Goal: Ask a question

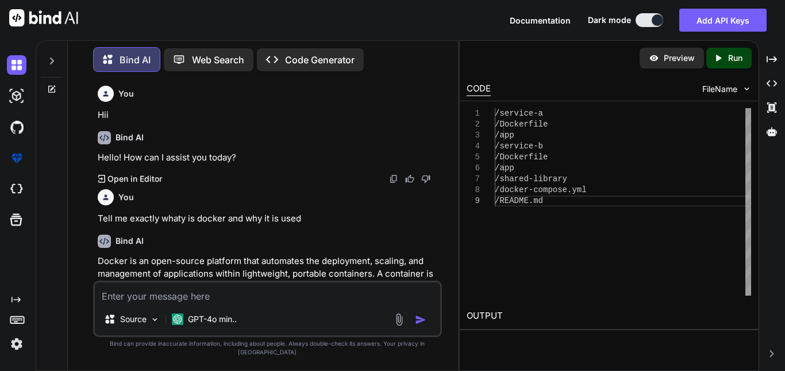
scroll to position [11491, 0]
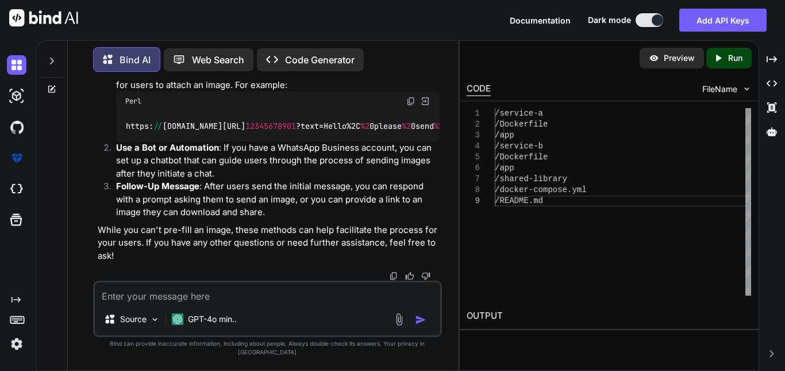
type textarea "Free API Editor If you want to create a simple API for testing purposes, simply…"
type textarea "x"
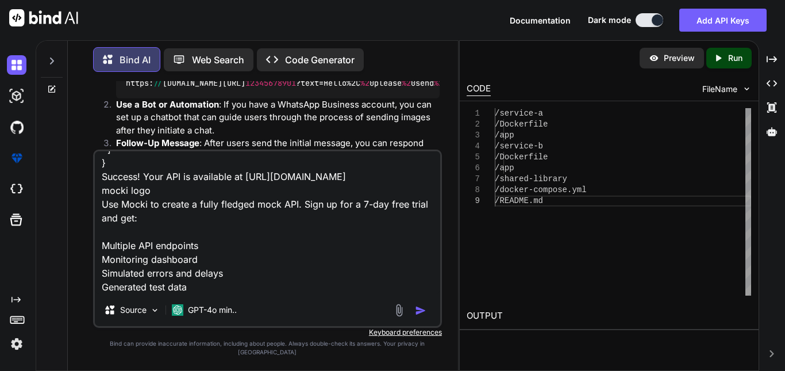
type textarea "Free API Editor If you want to create a simple API for testing purposes, simply…"
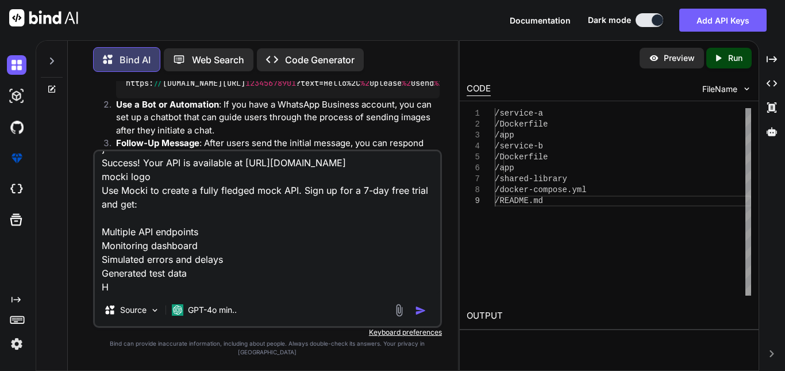
type textarea "x"
type textarea "Free API Editor If you want to create a simple API for testing purposes, simply…"
type textarea "x"
type textarea "Free API Editor If you want to create a simple API for testing purposes, simply…"
type textarea "x"
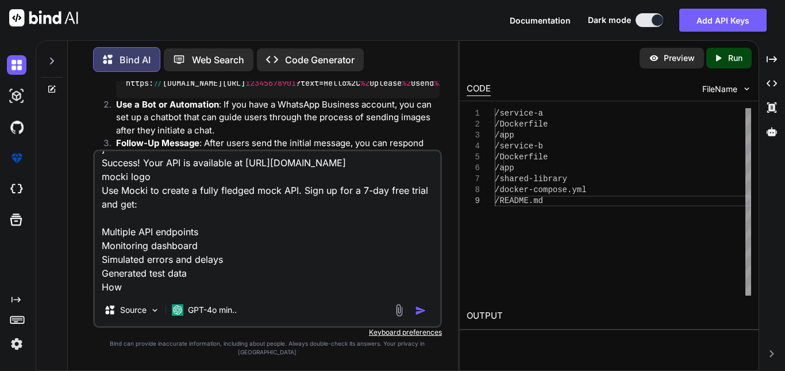
type textarea "Free API Editor If you want to create a simple API for testing purposes, simply…"
type textarea "x"
type textarea "Free API Editor If you want to create a simple API for testing purposes, simply…"
type textarea "x"
type textarea "Free API Editor If you want to create a simple API for testing purposes, simply…"
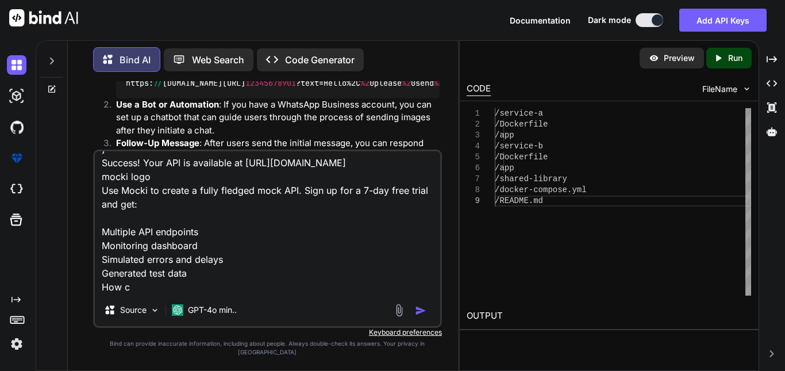
type textarea "x"
type textarea "Free API Editor If you want to create a simple API for testing purposes, simply…"
type textarea "x"
type textarea "Free API Editor If you want to create a simple API for testing purposes, simply…"
type textarea "x"
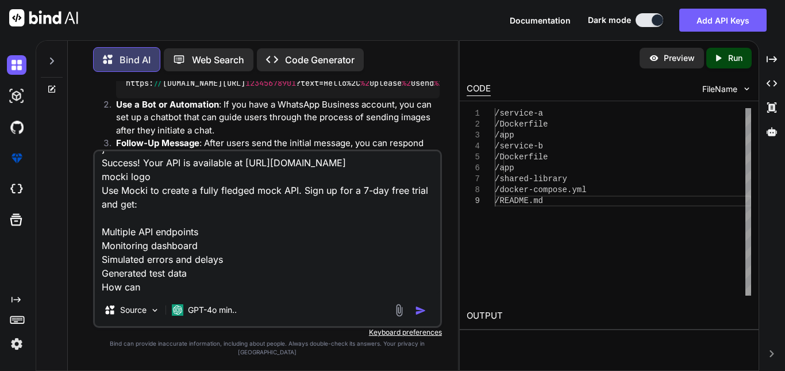
type textarea "Free API Editor If you want to create a simple API for testing purposes, simply…"
type textarea "x"
type textarea "Free API Editor If you want to create a simple API for testing purposes, simply…"
type textarea "x"
type textarea "Free API Editor If you want to create a simple API for testing purposes, simply…"
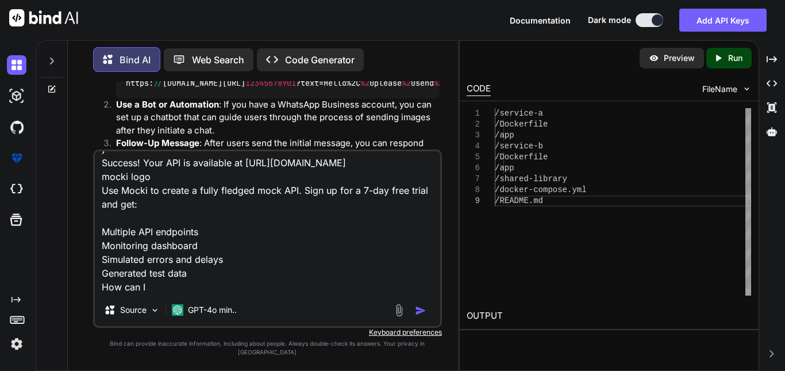
type textarea "x"
type textarea "Free API Editor If you want to create a simple API for testing purposes, simply…"
type textarea "x"
type textarea "Free API Editor If you want to create a simple API for testing purposes, simply…"
type textarea "x"
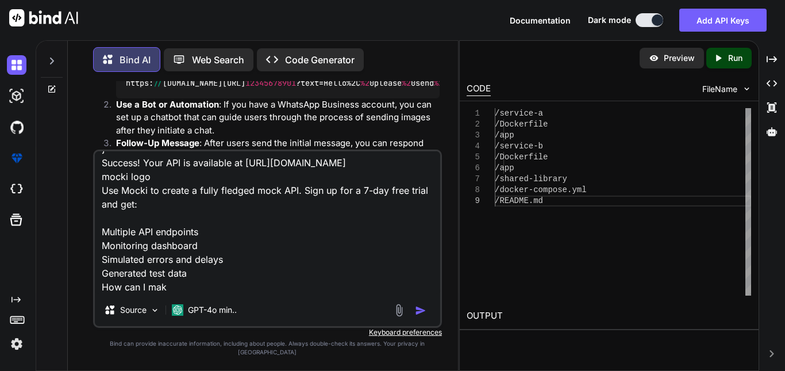
type textarea "Free API Editor If you want to create a simple API for testing purposes, simply…"
type textarea "x"
type textarea "Free API Editor If you want to create a simple API for testing purposes, simply…"
type textarea "x"
type textarea "Free API Editor If you want to create a simple API for testing purposes, simply…"
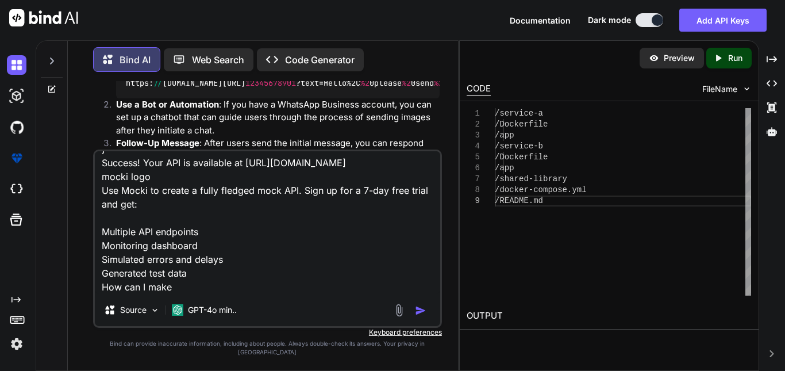
type textarea "x"
type textarea "Free API Editor If you want to create a simple API for testing purposes, simply…"
type textarea "x"
type textarea "Free API Editor If you want to create a simple API for testing purposes, simply…"
type textarea "x"
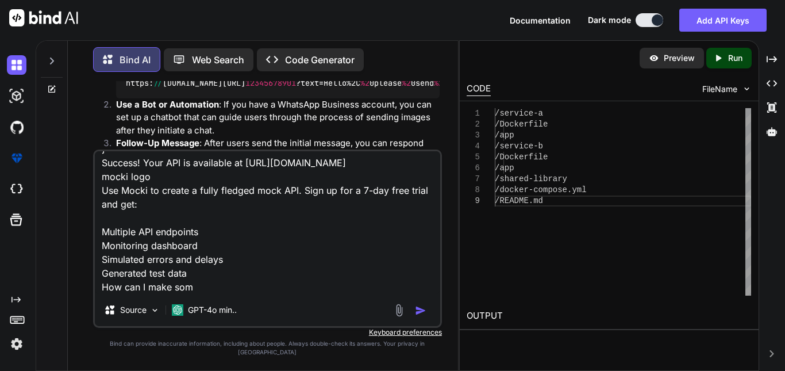
type textarea "Free API Editor If you want to create a simple API for testing purposes, simply…"
type textarea "x"
type textarea "Free API Editor If you want to create a simple API for testing purposes, simply…"
type textarea "x"
type textarea "Free API Editor If you want to create a simple API for testing purposes, simply…"
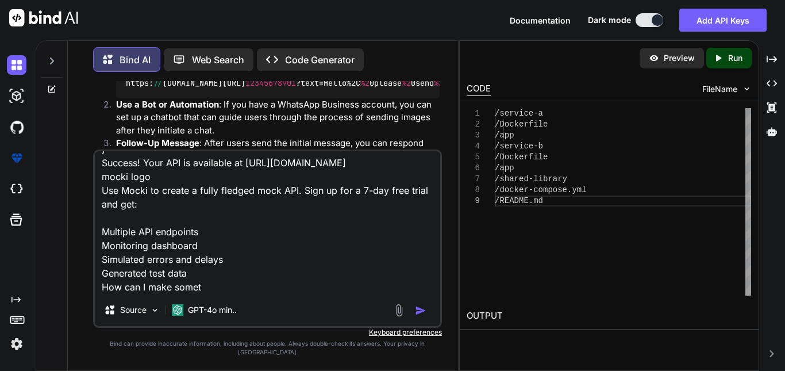
type textarea "x"
type textarea "Free API Editor If you want to create a simple API for testing purposes, simply…"
type textarea "x"
type textarea "Free API Editor If you want to create a simple API for testing purposes, simply…"
type textarea "x"
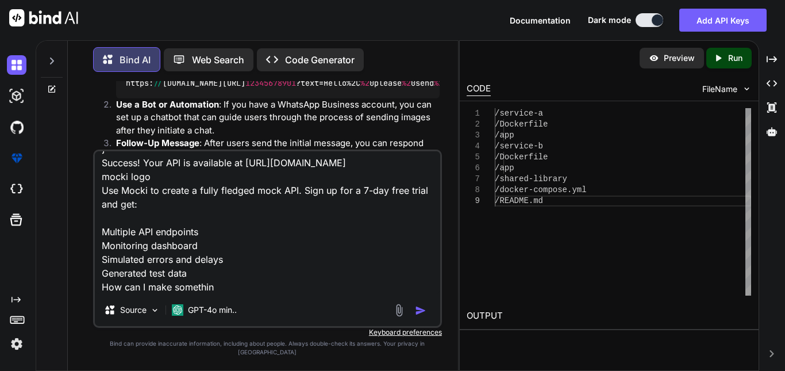
type textarea "Free API Editor If you want to create a simple API for testing purposes, simply…"
type textarea "x"
type textarea "Free API Editor If you want to create a simple API for testing purposes, simply…"
type textarea "x"
type textarea "Free API Editor If you want to create a simple API for testing purposes, simply…"
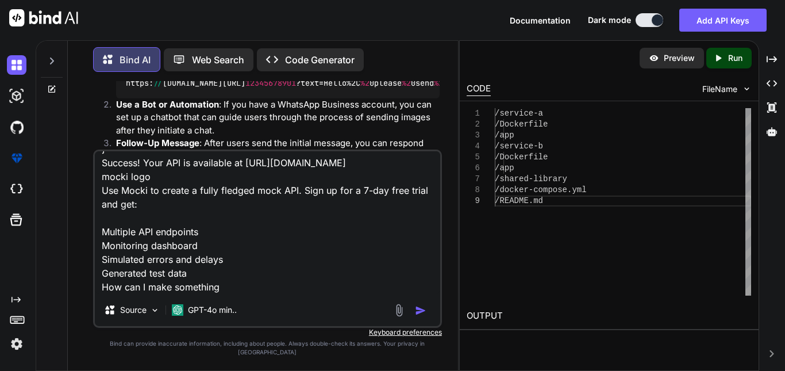
type textarea "x"
type textarea "Free API Editor If you want to create a simple API for testing purposes, simply…"
type textarea "x"
type textarea "Free API Editor If you want to create a simple API for testing purposes, simply…"
type textarea "x"
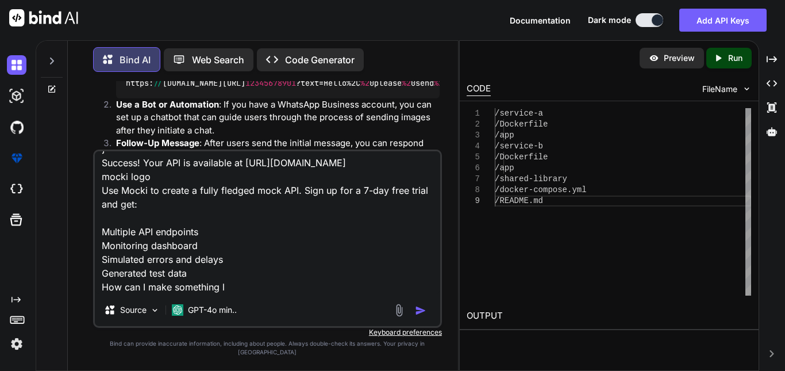
type textarea "Free API Editor If you want to create a simple API for testing purposes, simply…"
type textarea "x"
type textarea "Free API Editor If you want to create a simple API for testing purposes, simply…"
type textarea "x"
type textarea "Free API Editor If you want to create a simple API for testing purposes, simply…"
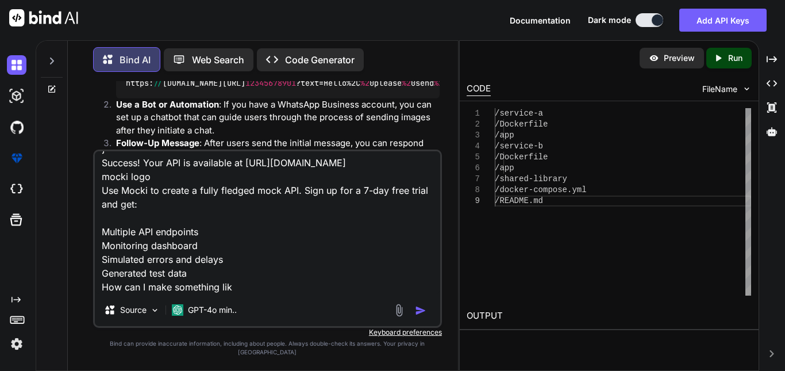
type textarea "x"
type textarea "Free API Editor If you want to create a simple API for testing purposes, simply…"
type textarea "x"
type textarea "Free API Editor If you want to create a simple API for testing purposes, simply…"
type textarea "x"
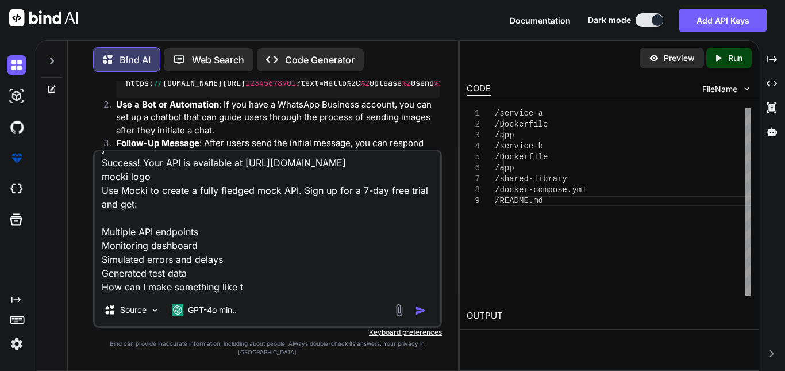
type textarea "Free API Editor If you want to create a simple API for testing purposes, simply…"
type textarea "x"
type textarea "Free API Editor If you want to create a simple API for testing purposes, simply…"
type textarea "x"
type textarea "Free API Editor If you want to create a simple API for testing purposes, simply…"
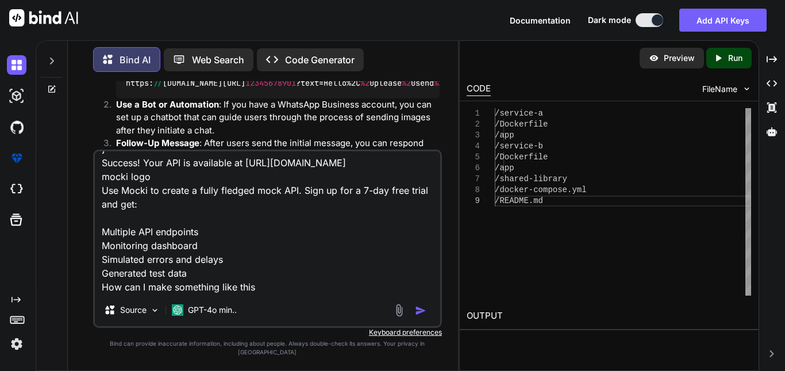
type textarea "x"
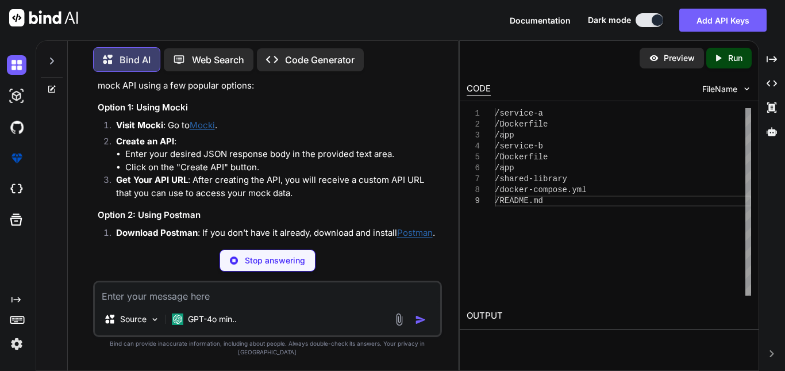
scroll to position [11875, 0]
type textarea "x"
type textarea "npm install -g json-server"
type textarea "x"
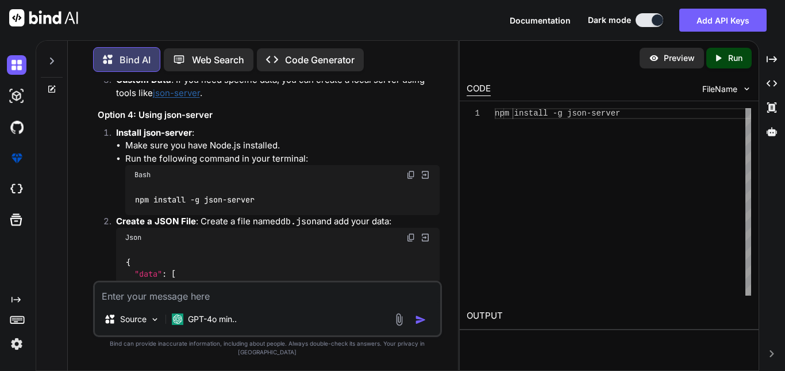
scroll to position [12335, 0]
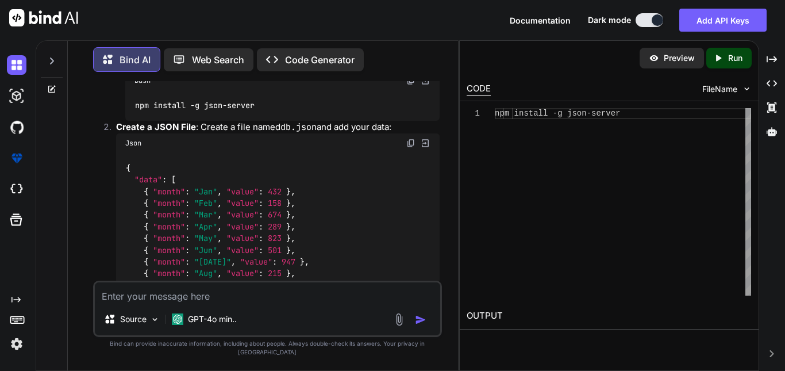
click at [127, 303] on textarea at bounding box center [267, 292] width 345 height 21
type textarea "I"
type textarea "x"
type textarea "I"
type textarea "x"
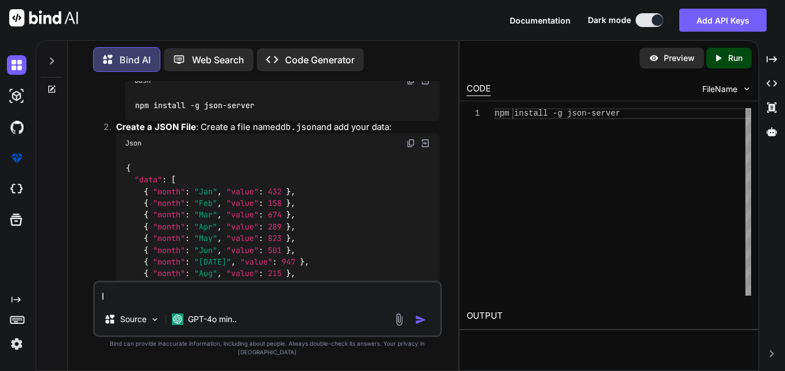
type textarea "I w"
type textarea "x"
type textarea "I wa"
type textarea "x"
type textarea "I wan"
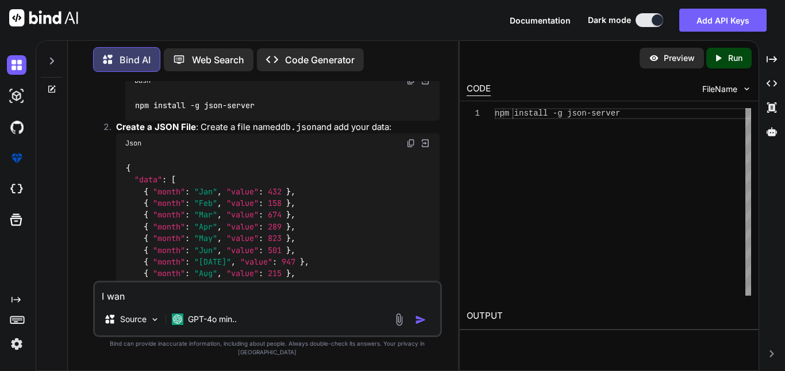
type textarea "x"
type textarea "I want"
type textarea "x"
type textarea "I want"
type textarea "x"
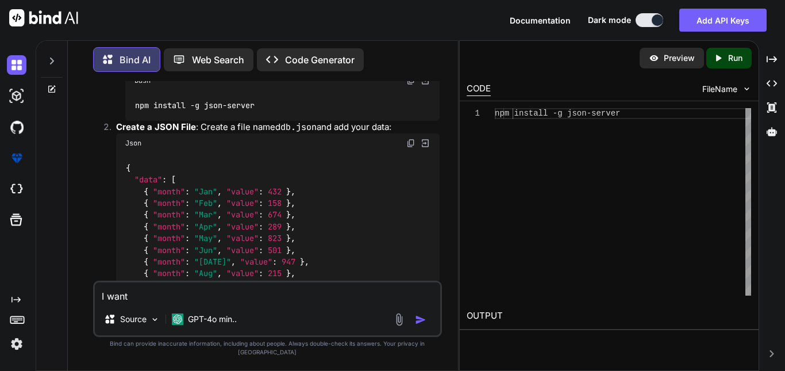
type textarea "I want t"
type textarea "x"
type textarea "I want to"
type textarea "x"
type textarea "I want to"
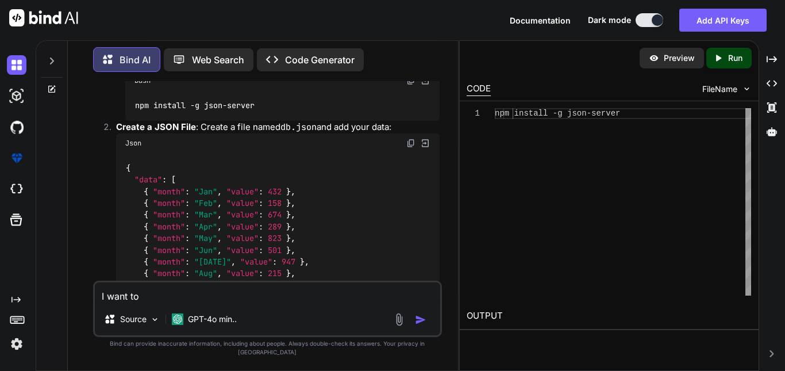
type textarea "x"
type textarea "I want to m"
type textarea "x"
type textarea "I want to ma"
type textarea "x"
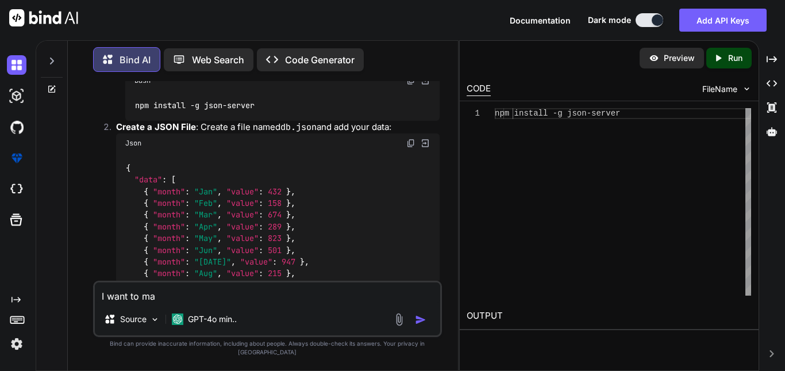
type textarea "I want to mak"
type textarea "x"
type textarea "I want to make"
type textarea "x"
type textarea "I want to make"
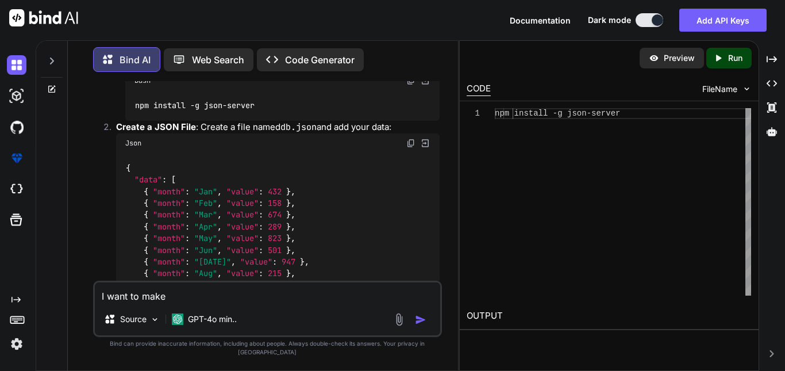
type textarea "x"
type textarea "I want to make a"
type textarea "x"
type textarea "I want to make a"
type textarea "x"
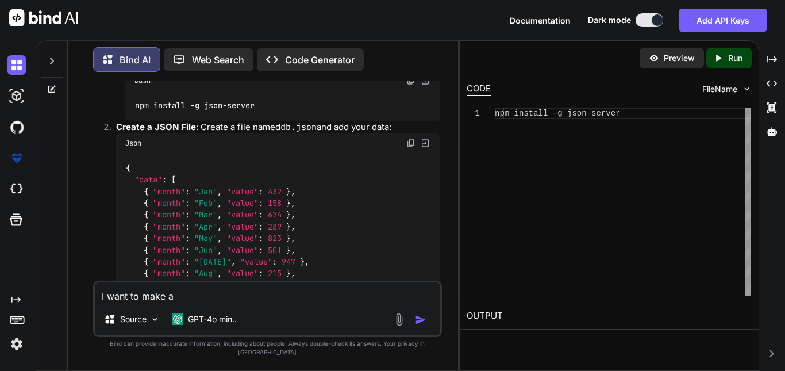
type textarea "I want to make a p"
type textarea "x"
type textarea "I want to make a pl"
type textarea "x"
type textarea "I want to make a pla"
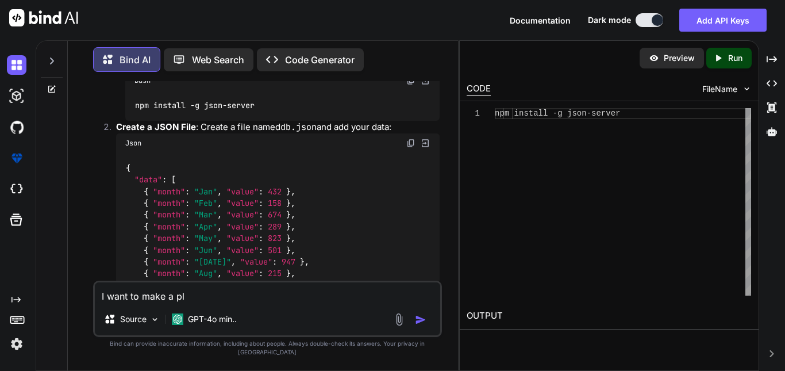
type textarea "x"
type textarea "I want to make a plat"
type textarea "x"
type textarea "I want to make a platf"
type textarea "x"
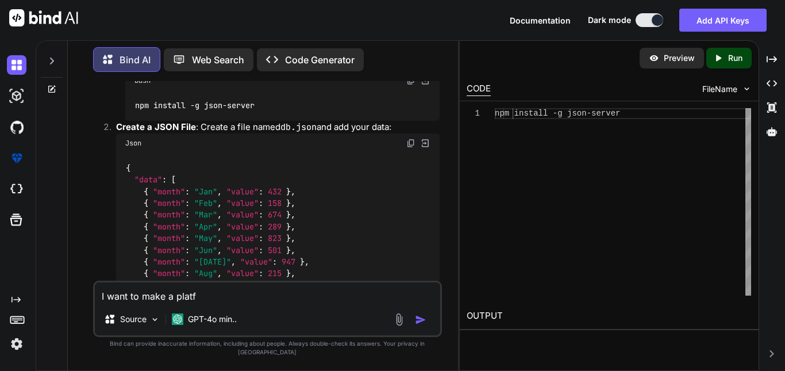
type textarea "I want to make a platfo"
type textarea "x"
type textarea "I want to make a platfor"
type textarea "x"
type textarea "I want to make a platform"
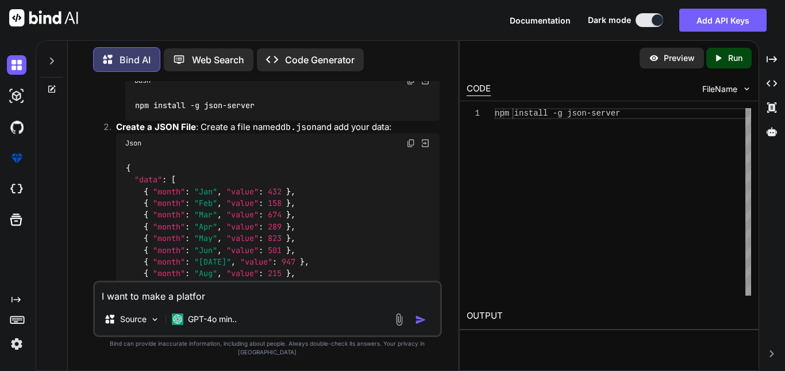
type textarea "x"
type textarea "I want to make a platform"
type textarea "x"
type textarea "I want to make a platform o"
type textarea "x"
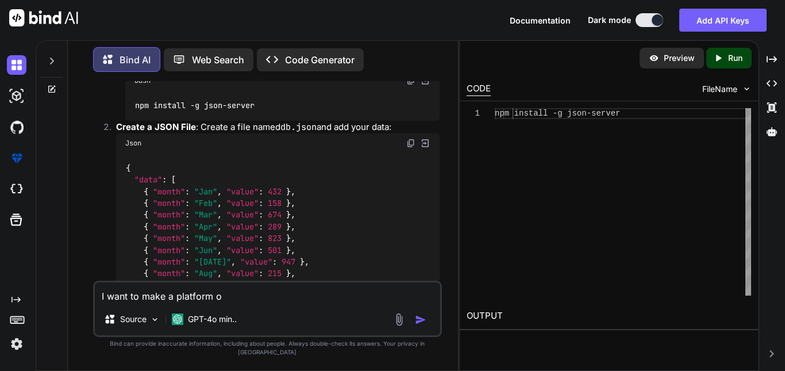
type textarea "I want to make a platform of"
type textarea "x"
type textarea "I want to make a platform of"
type textarea "x"
type textarea "I want to make a platform of y"
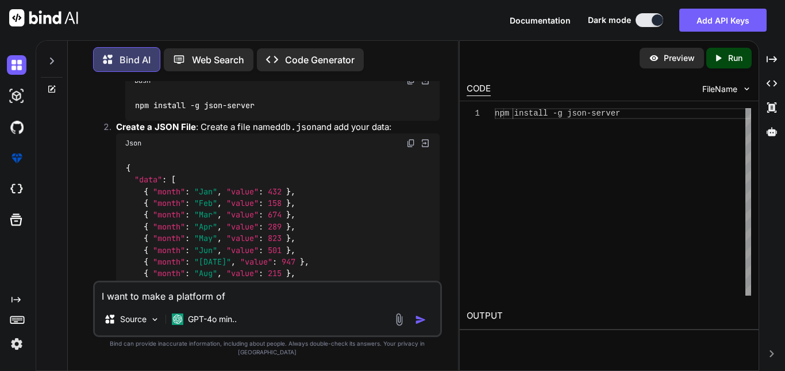
type textarea "x"
type textarea "I want to make a platform of"
type textarea "x"
type textarea "I want to make a platform of m"
type textarea "x"
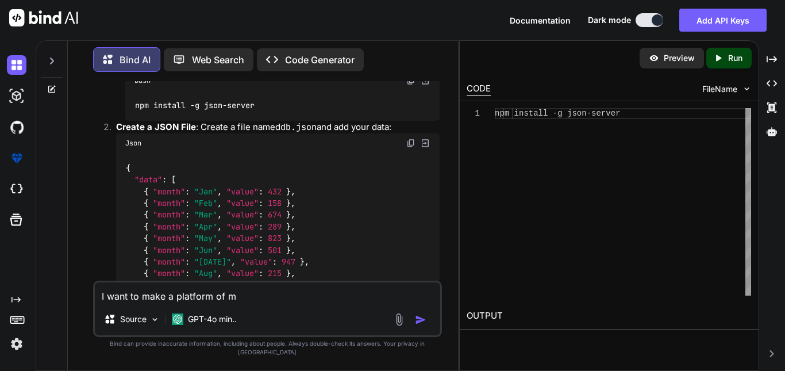
type textarea "I want to make a platform of my"
type textarea "x"
type textarea "I want to make a platform of my"
type textarea "x"
type textarea "I want to make a platform of my o"
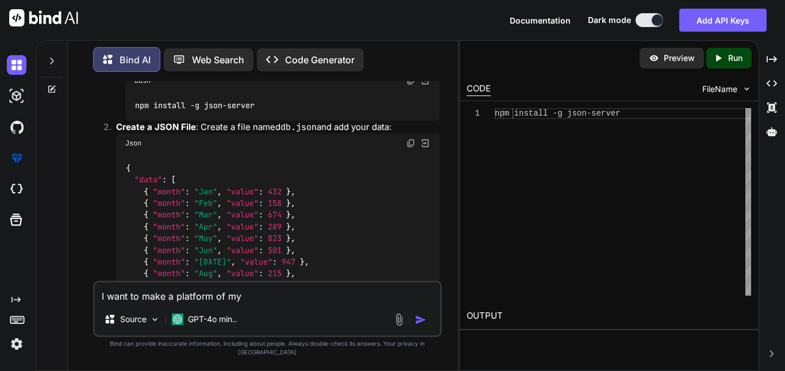
type textarea "x"
type textarea "I want to make a platform of my ow"
type textarea "x"
type textarea "I want to make a platform of my own"
type textarea "x"
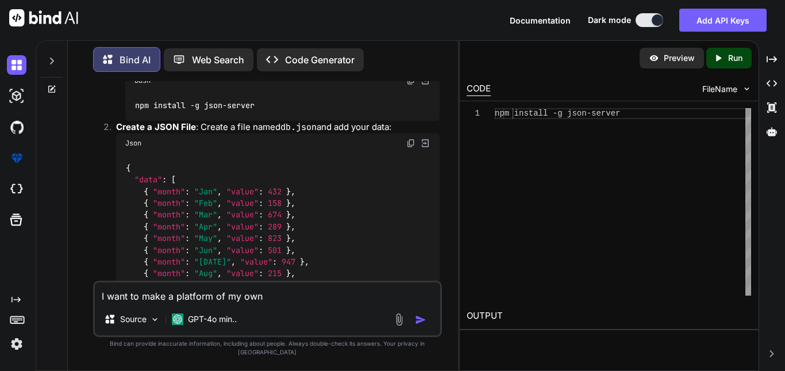
type textarea "I want to make a platform of my own"
type textarea "x"
type textarea "I want to make a platform of my own l"
type textarea "x"
type textarea "I want to make a platform of my own li"
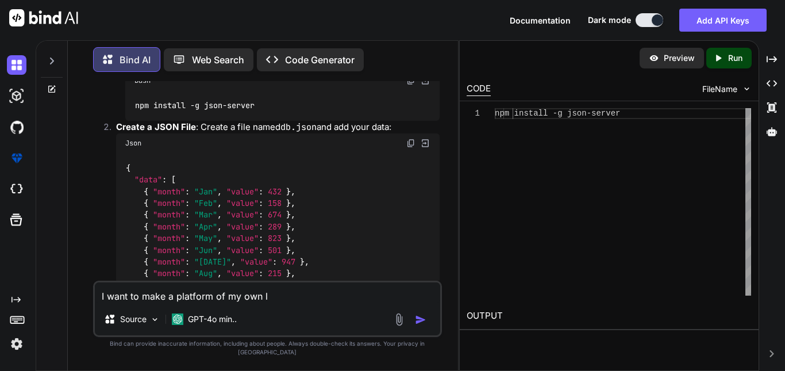
type textarea "x"
type textarea "I want to make a platform of my own lik"
type textarea "x"
type textarea "I want to make a platform of my own like"
type textarea "x"
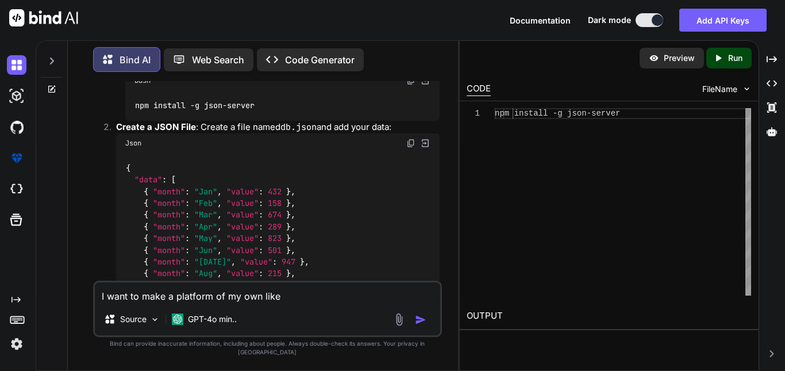
type textarea "I want to make a platform of my own like"
type textarea "x"
type textarea "I want to make a platform of my own like m"
type textarea "x"
type textarea "I want to make a platform of my own like mo"
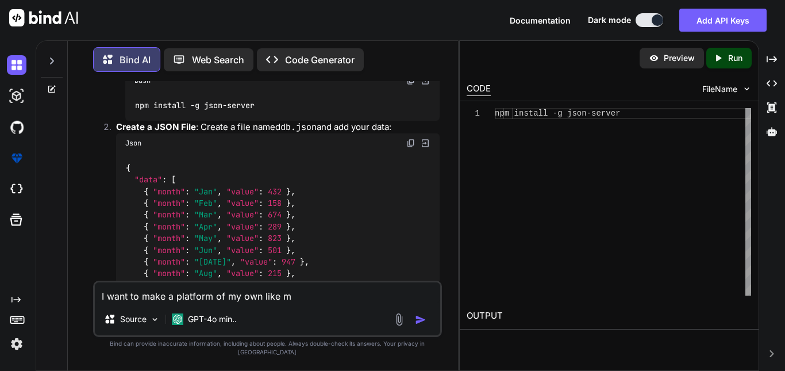
type textarea "x"
type textarea "I want to make a platform of my own like moc"
type textarea "x"
type textarea "I want to make a platform of my own like mock"
type textarea "x"
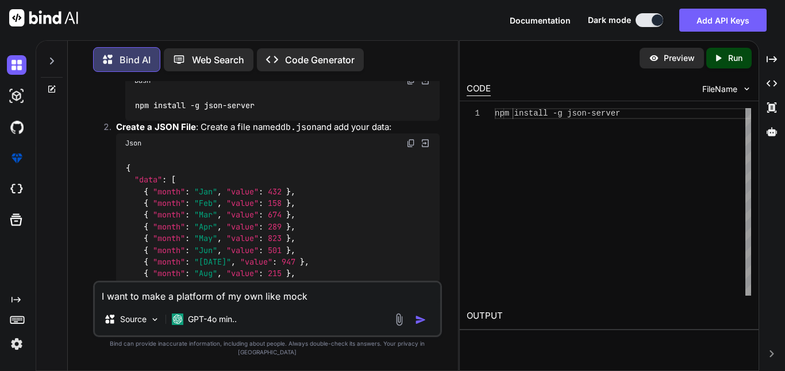
type textarea "I want to make a platform of my own like mocki"
type textarea "x"
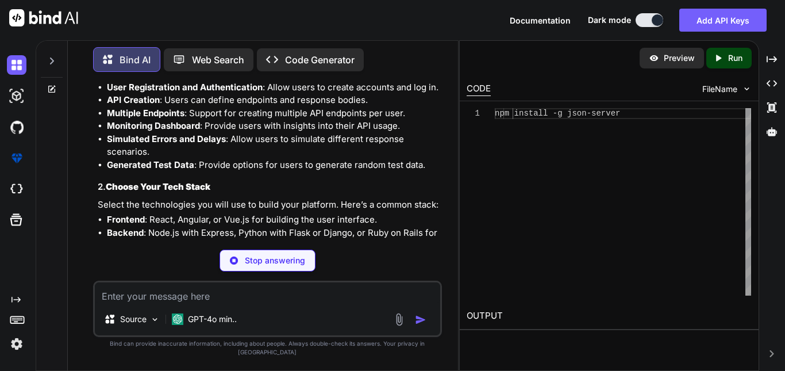
scroll to position [12967, 0]
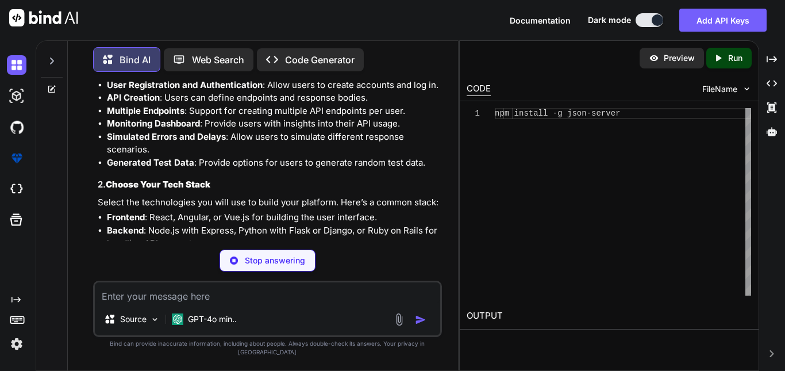
type textarea "x"
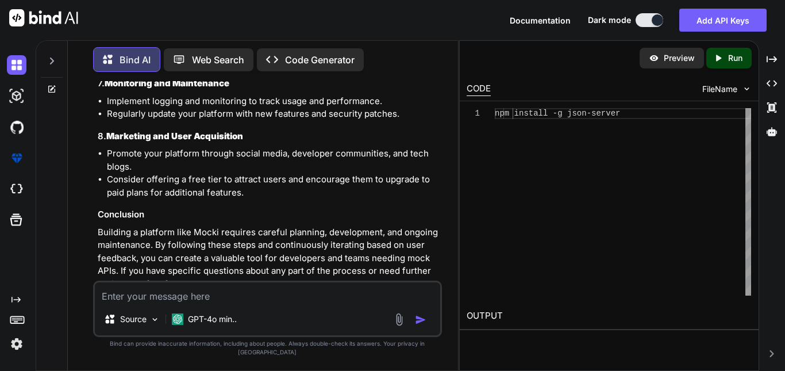
scroll to position [13619, 0]
click at [187, 302] on textarea at bounding box center [267, 292] width 345 height 21
type textarea "W"
type textarea "x"
type textarea "Wh"
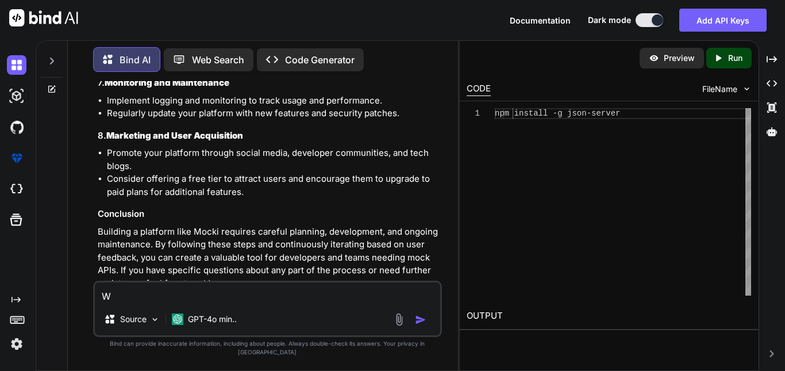
type textarea "x"
type textarea "Whw"
type textarea "x"
type textarea "Wh"
type textarea "x"
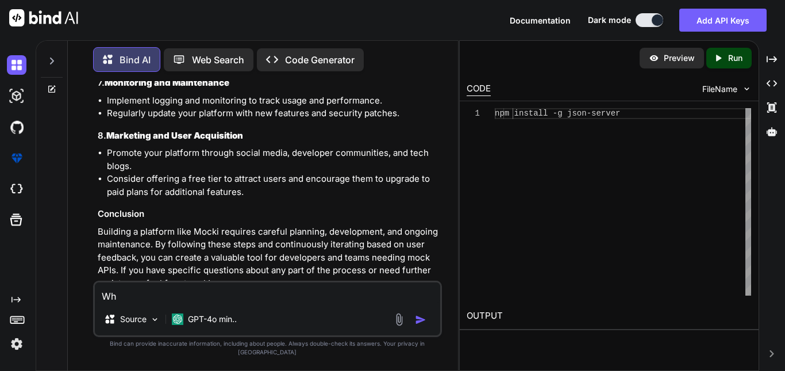
type textarea "Whe"
type textarea "x"
type textarea "Wher"
type textarea "x"
type textarea "Where"
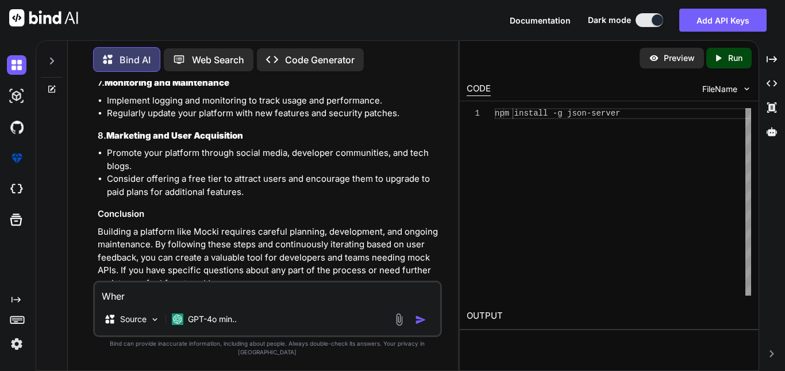
type textarea "x"
type textarea "Where"
type textarea "x"
type textarea "Where I"
type textarea "x"
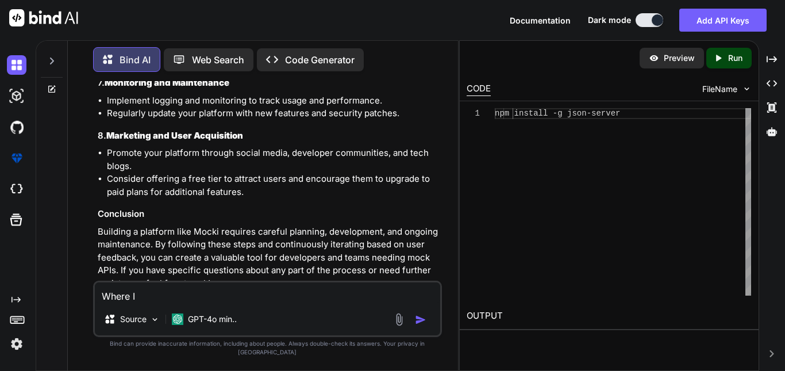
type textarea "Where I"
type textarea "x"
type textarea "Where I c"
type textarea "x"
type textarea "Where I ca"
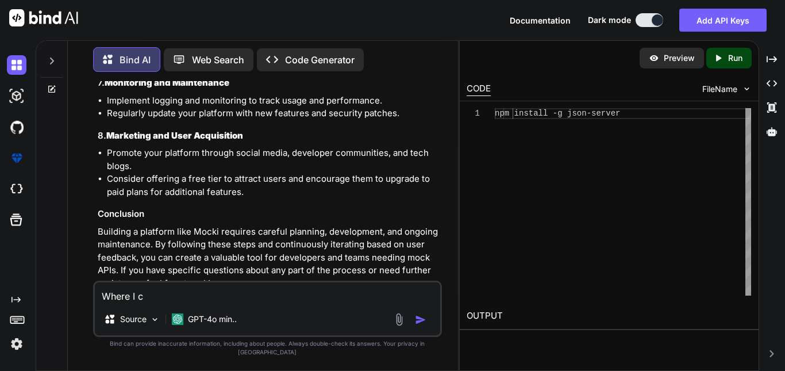
type textarea "x"
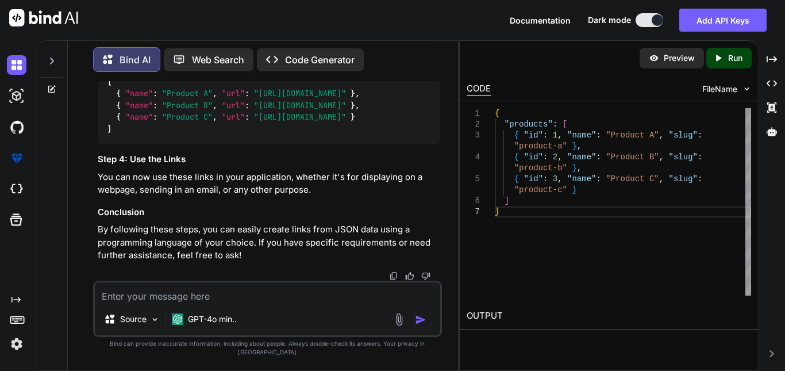
scroll to position [14998, 0]
